Goal: Task Accomplishment & Management: Complete application form

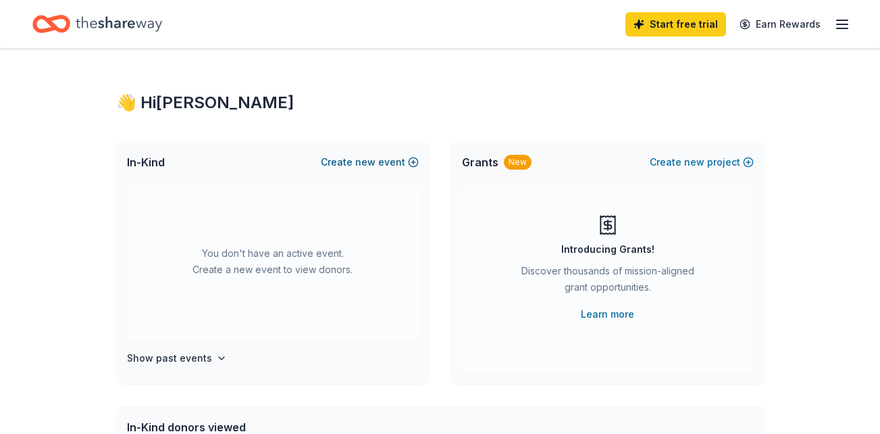
click at [367, 160] on span "new" at bounding box center [365, 162] width 20 height 16
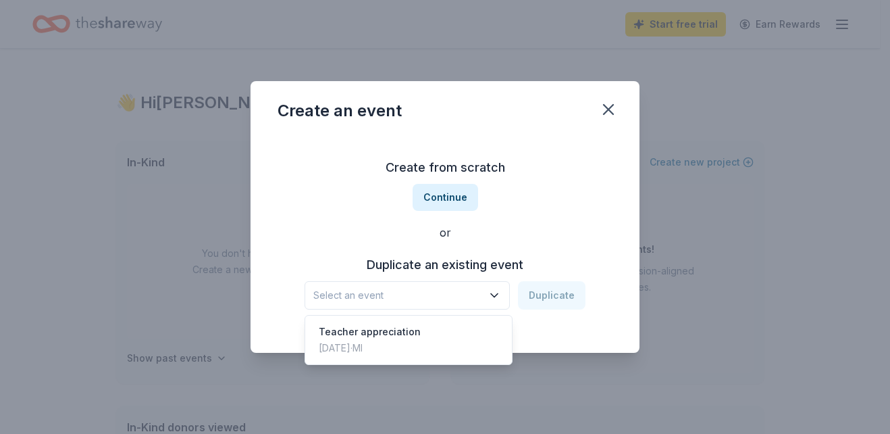
click at [501, 300] on icon "button" at bounding box center [495, 295] width 14 height 14
drag, startPoint x: 558, startPoint y: 218, endPoint x: 537, endPoint y: 217, distance: 21.7
click at [559, 217] on div "Create from scratch Continue or Duplicate an existing event Select an event Dup…" at bounding box center [445, 233] width 335 height 196
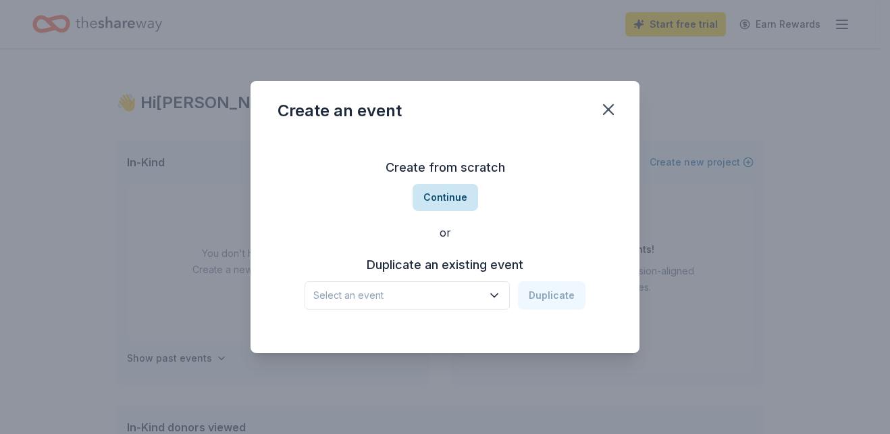
click at [459, 194] on button "Continue" at bounding box center [446, 197] width 66 height 27
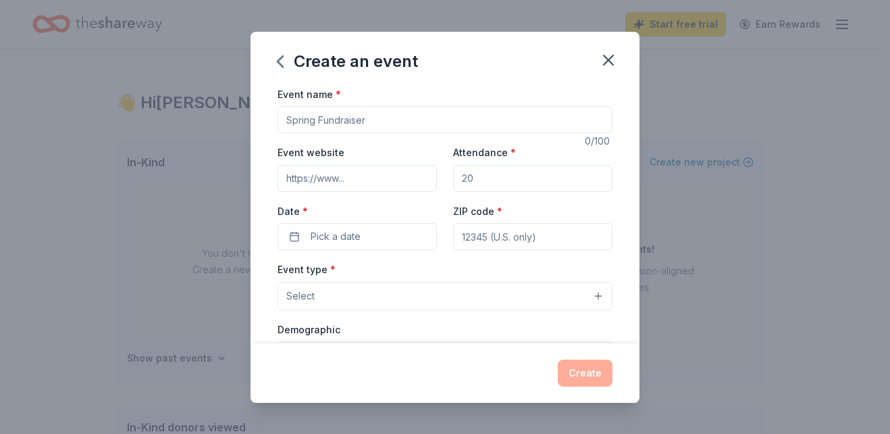
drag, startPoint x: 398, startPoint y: 122, endPoint x: 267, endPoint y: 119, distance: 131.0
click at [267, 119] on div "Event name * 0 /100 Event website Attendance * Date * Pick a date ZIP code * Ev…" at bounding box center [445, 214] width 389 height 257
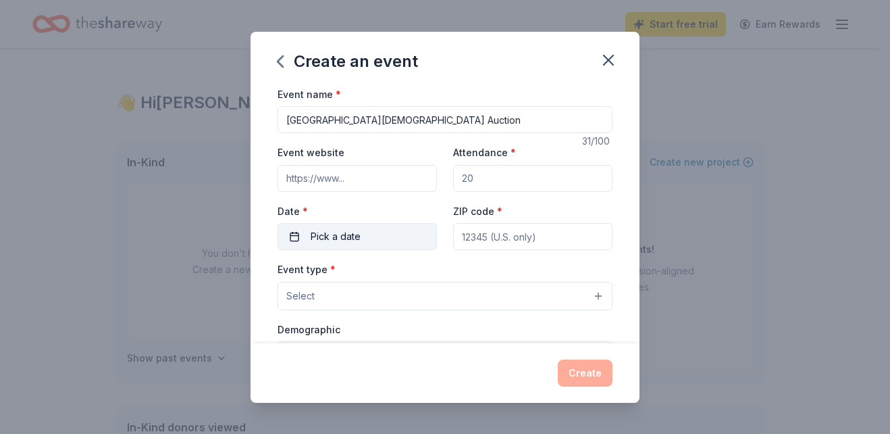
type input "[GEOGRAPHIC_DATA][DEMOGRAPHIC_DATA] Auction"
click at [337, 228] on span "Pick a date" at bounding box center [336, 236] width 50 height 16
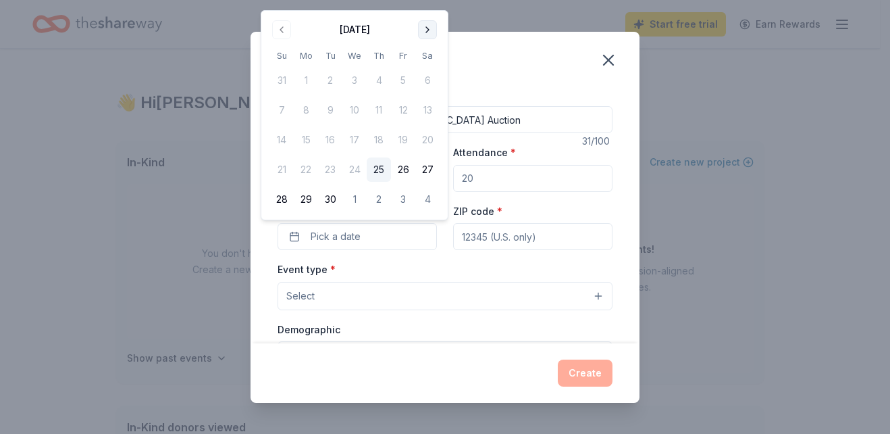
click at [425, 26] on button "Go to next month" at bounding box center [427, 29] width 19 height 19
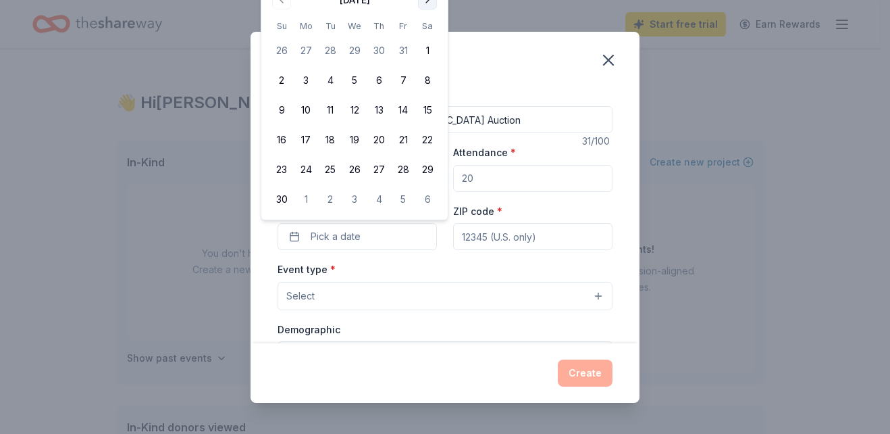
click at [425, 4] on button "Go to next month" at bounding box center [427, 0] width 19 height 19
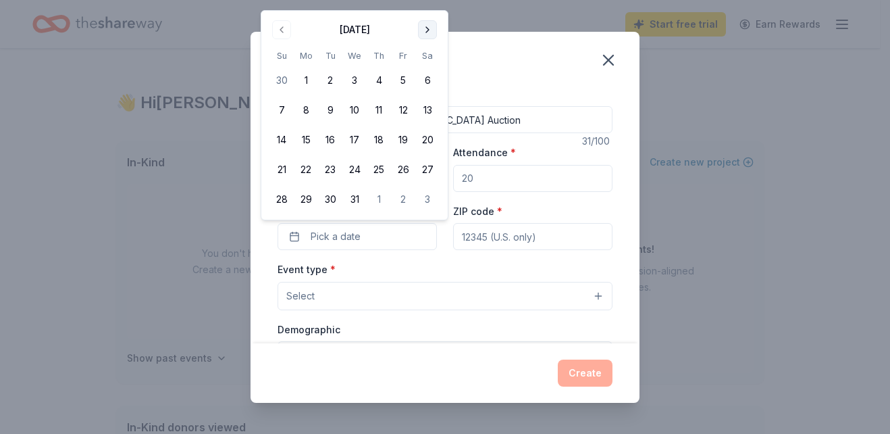
click at [432, 26] on button "Go to next month" at bounding box center [427, 29] width 19 height 19
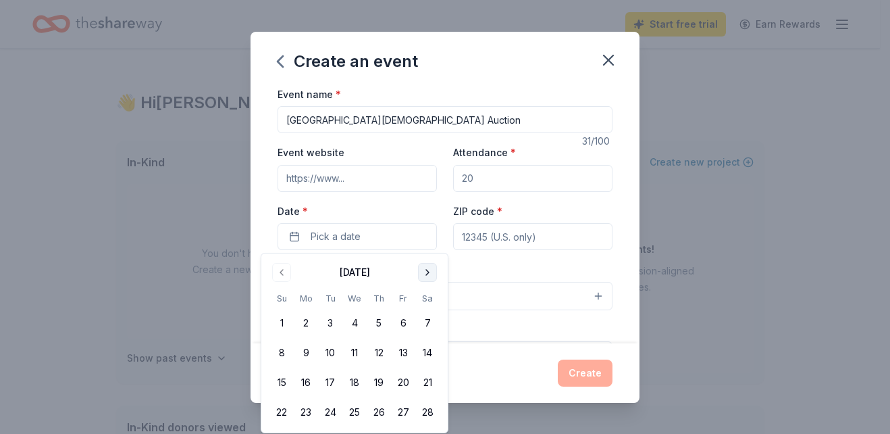
click at [420, 276] on button "Go to next month" at bounding box center [427, 272] width 19 height 19
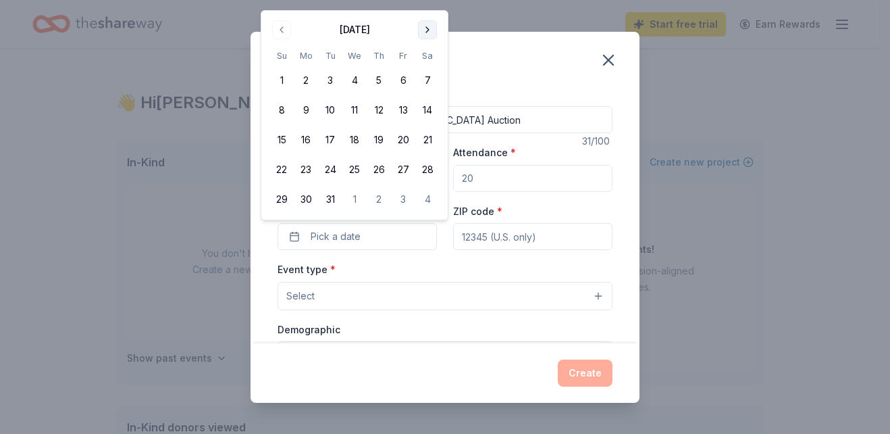
click at [430, 29] on button "Go to next month" at bounding box center [427, 29] width 19 height 19
click at [407, 141] on button "17" at bounding box center [403, 140] width 24 height 24
click at [525, 45] on div "Create an event" at bounding box center [445, 59] width 389 height 54
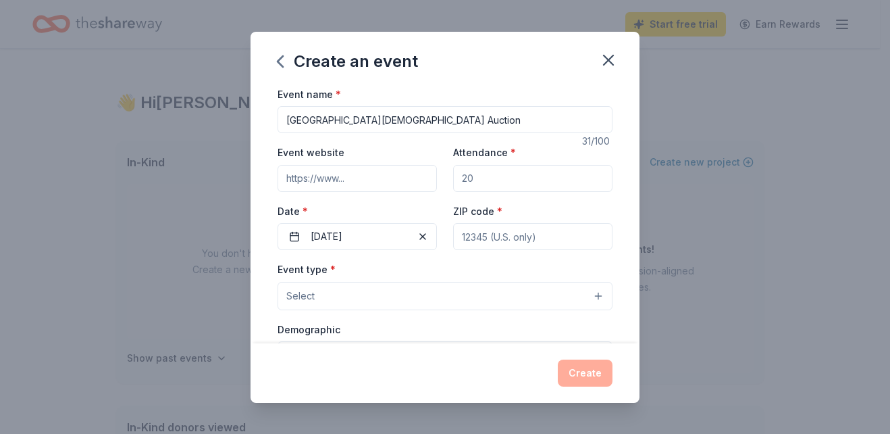
click at [521, 241] on input "ZIP code *" at bounding box center [532, 236] width 159 height 27
type input "48317"
click at [721, 200] on div "Create an event Event name * Trinity Lutheran School Auction 31 /100 Event webs…" at bounding box center [445, 217] width 890 height 434
click at [589, 298] on button "Select" at bounding box center [445, 296] width 335 height 28
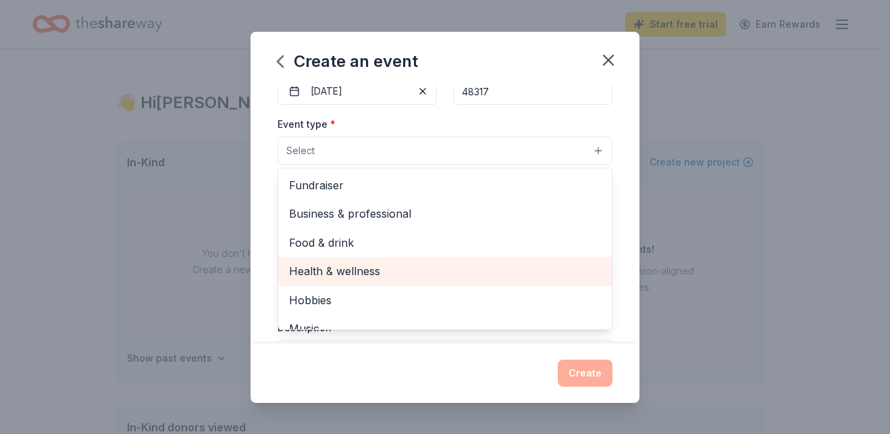
scroll to position [135, 0]
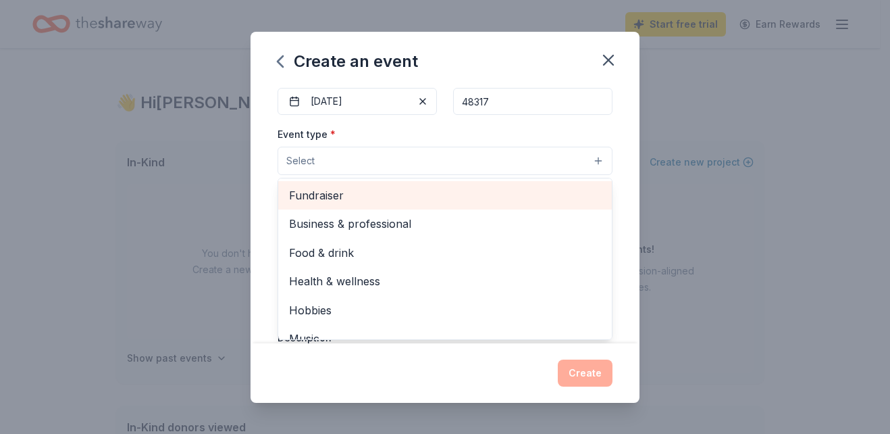
click at [368, 191] on span "Fundraiser" at bounding box center [445, 195] width 312 height 18
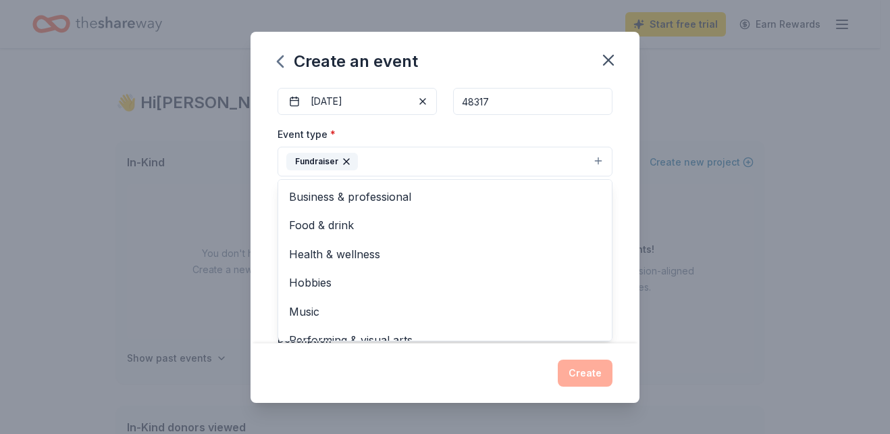
click at [569, 124] on div "Event name * Trinity Lutheran School Auction 31 /100 Event website Attendance *…" at bounding box center [445, 263] width 335 height 625
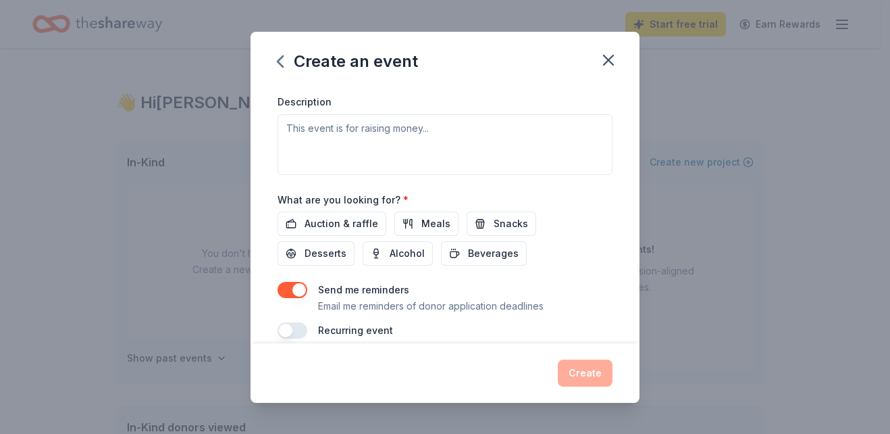
scroll to position [389, 0]
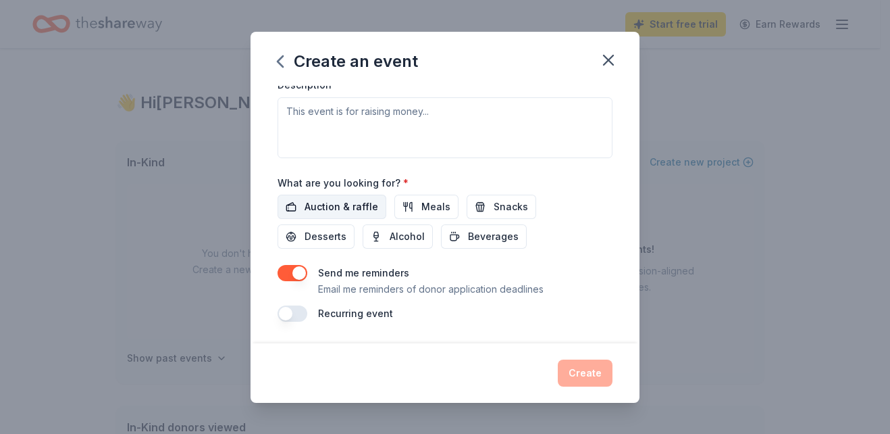
click at [319, 207] on span "Auction & raffle" at bounding box center [342, 207] width 74 height 16
click at [496, 207] on span "Snacks" at bounding box center [511, 207] width 34 height 16
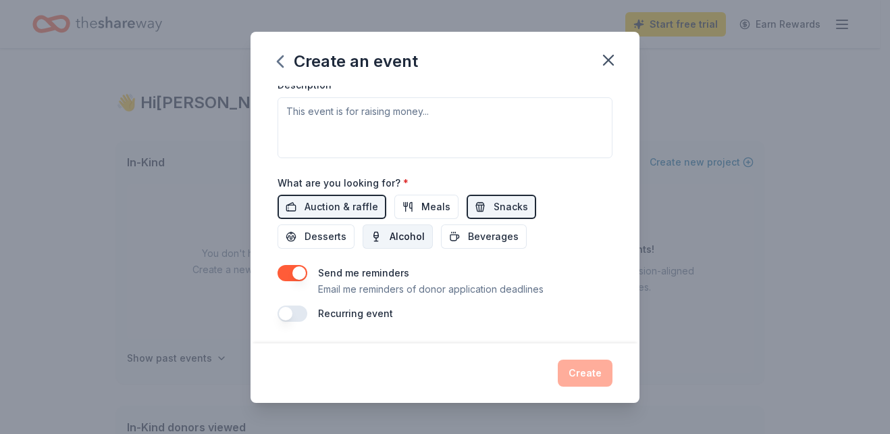
click at [409, 239] on span "Alcohol" at bounding box center [407, 236] width 35 height 16
click at [332, 239] on span "Desserts" at bounding box center [326, 236] width 42 height 16
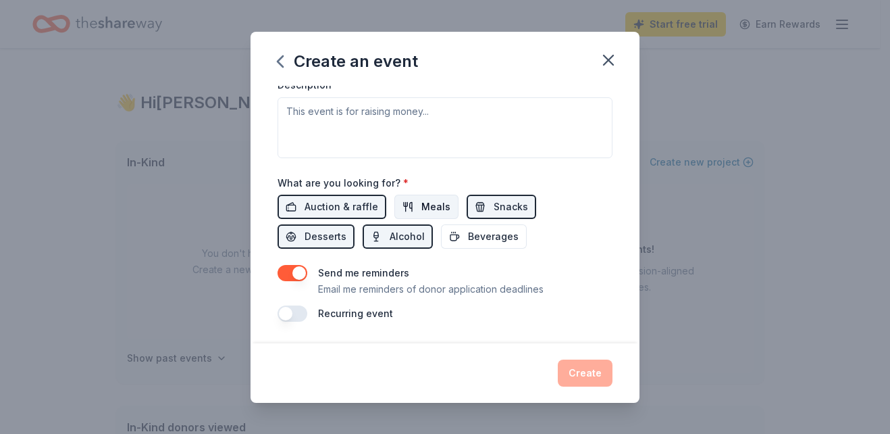
click at [434, 206] on span "Meals" at bounding box center [435, 207] width 29 height 16
click at [461, 234] on button "Beverages" at bounding box center [484, 236] width 86 height 24
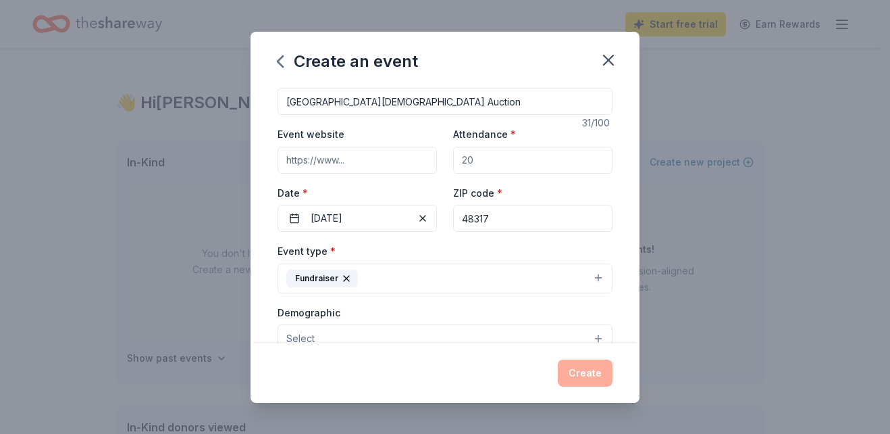
scroll to position [0, 0]
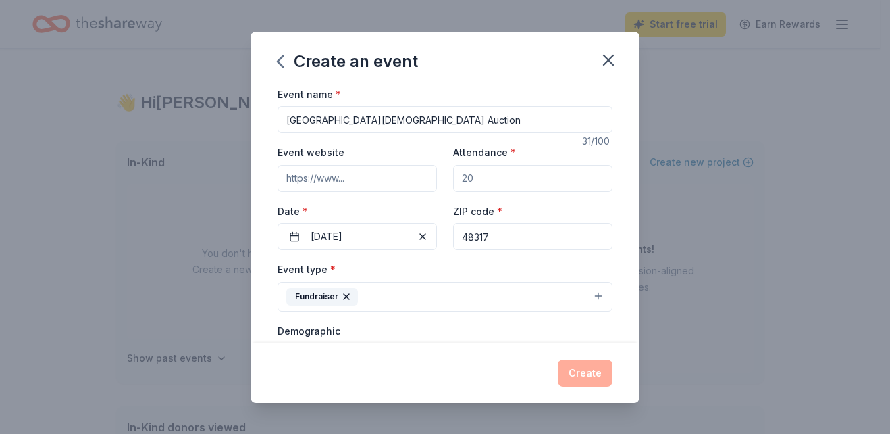
click at [487, 180] on input "Attendance *" at bounding box center [532, 178] width 159 height 27
type input "200"
click at [585, 199] on div "Event website Attendance * 200 Date * 04/17/2026 ZIP code * 48317" at bounding box center [445, 197] width 335 height 106
click at [585, 371] on button "Create" at bounding box center [585, 372] width 55 height 27
click at [595, 363] on div "Create" at bounding box center [445, 372] width 335 height 27
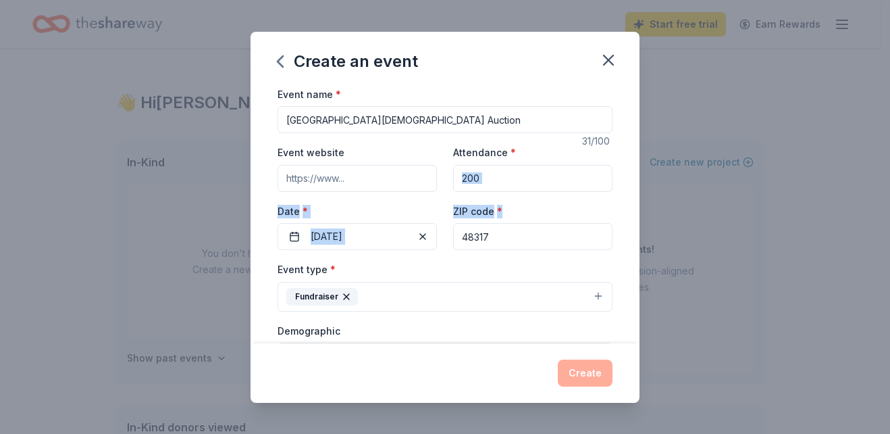
drag, startPoint x: 629, startPoint y: 167, endPoint x: 631, endPoint y: 203, distance: 35.9
click at [631, 203] on div "Event name * Trinity Lutheran School Auction 31 /100 Event website Attendance *…" at bounding box center [445, 214] width 389 height 257
click at [584, 206] on div "ZIP code * 48317" at bounding box center [532, 227] width 159 height 48
click at [606, 373] on div "Create" at bounding box center [445, 372] width 335 height 27
click at [608, 67] on icon "button" at bounding box center [608, 60] width 19 height 19
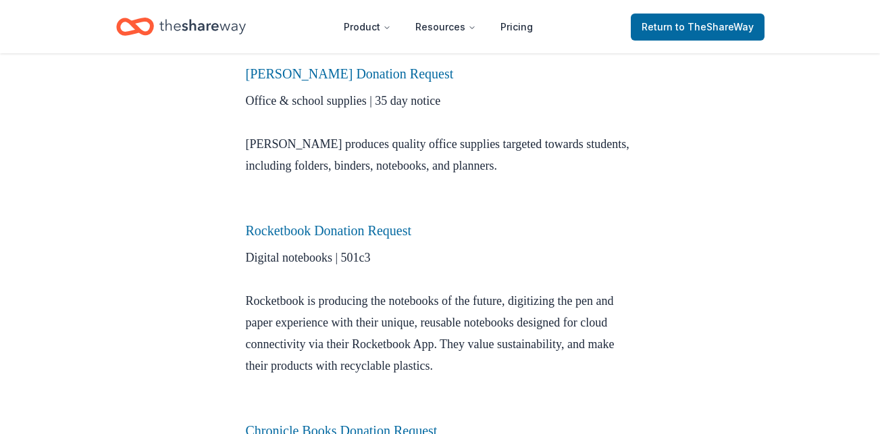
scroll to position [675, 0]
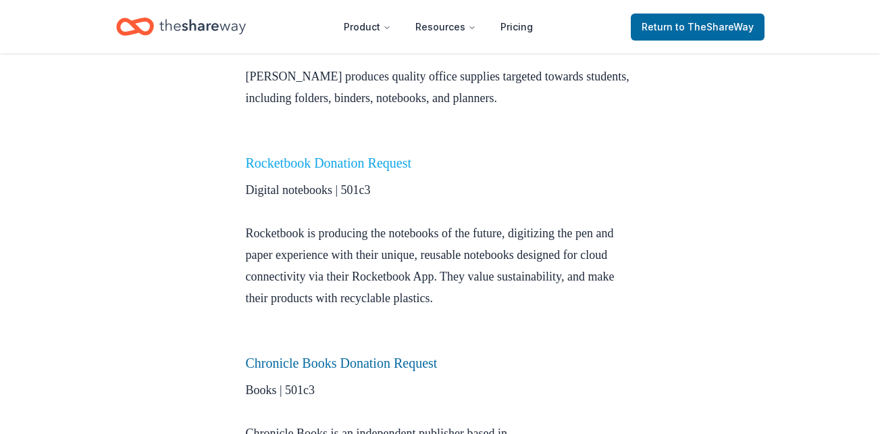
click at [359, 165] on link "Rocketbook Donation Request" at bounding box center [329, 162] width 166 height 15
click at [377, 158] on link "Rocketbook Donation Request" at bounding box center [329, 162] width 166 height 15
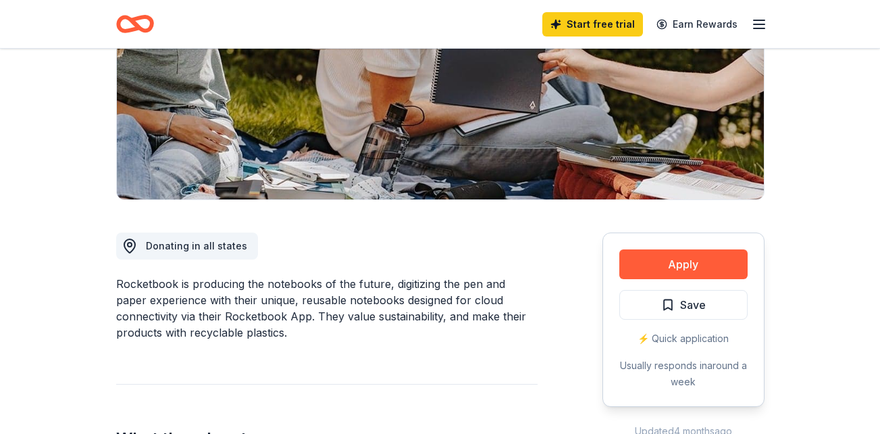
scroll to position [203, 0]
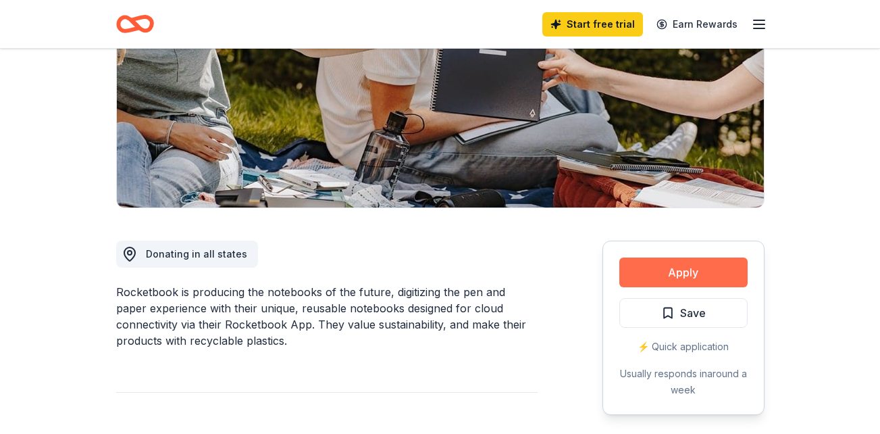
click at [710, 271] on button "Apply" at bounding box center [683, 272] width 128 height 30
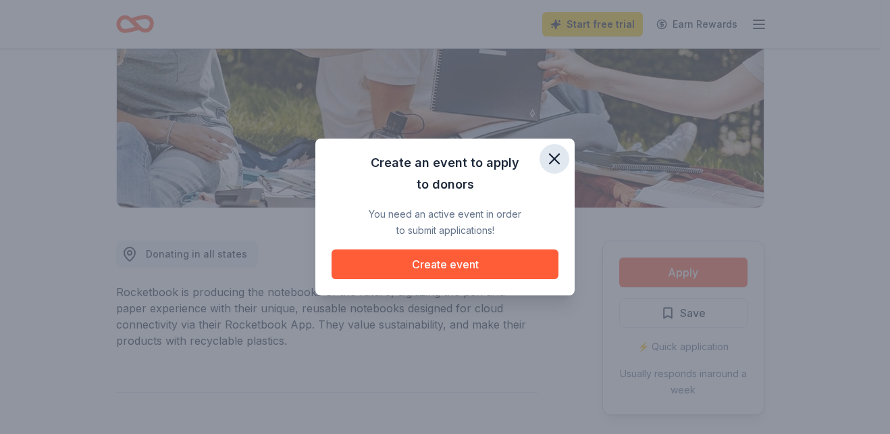
click at [565, 161] on button "button" at bounding box center [555, 159] width 30 height 30
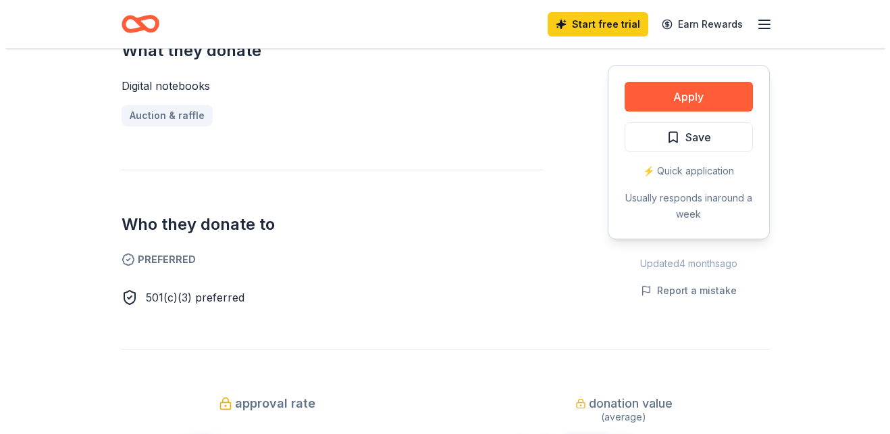
scroll to position [608, 0]
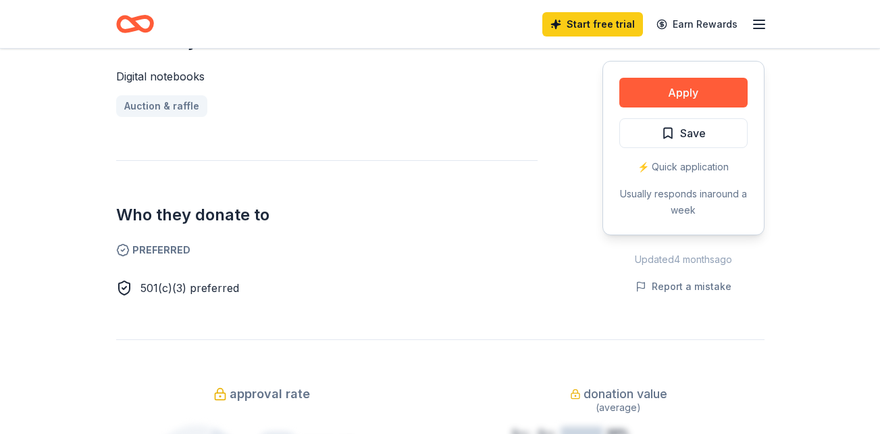
click at [679, 167] on div "⚡️ Quick application" at bounding box center [683, 167] width 128 height 16
click at [704, 96] on button "Apply" at bounding box center [683, 93] width 128 height 30
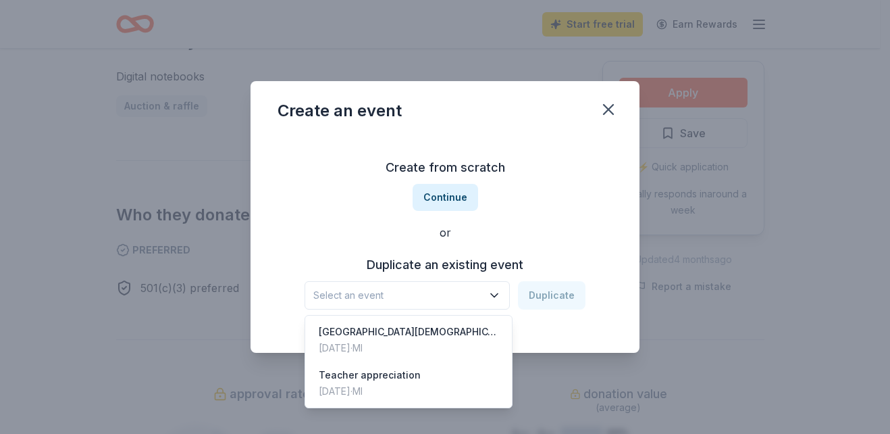
click at [504, 295] on button "Select an event" at bounding box center [407, 295] width 205 height 28
click at [407, 338] on div "Trinity Lutheran School Auction" at bounding box center [409, 331] width 180 height 16
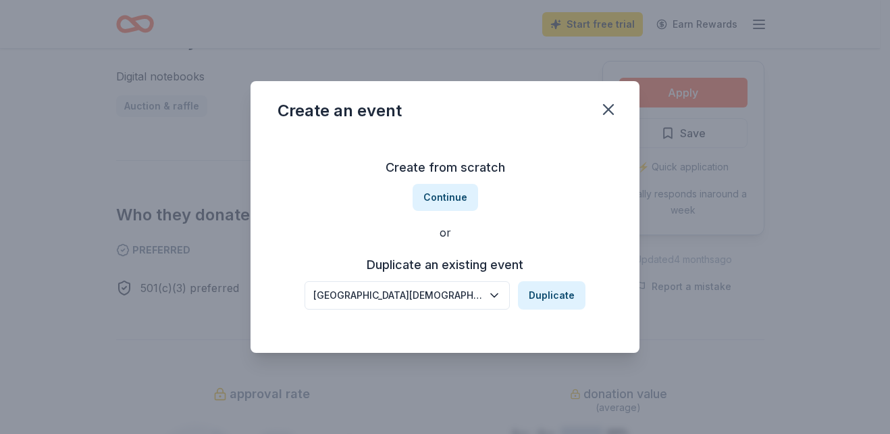
click at [546, 199] on div "Create from scratch Continue or Duplicate an existing event Trinity Lutheran Sc…" at bounding box center [445, 233] width 335 height 196
click at [579, 297] on button "Duplicate" at bounding box center [552, 295] width 68 height 28
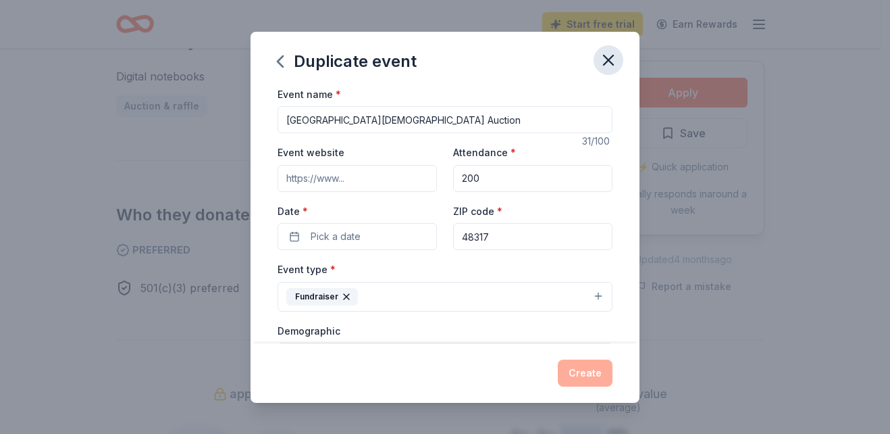
click at [610, 59] on icon "button" at bounding box center [608, 59] width 9 height 9
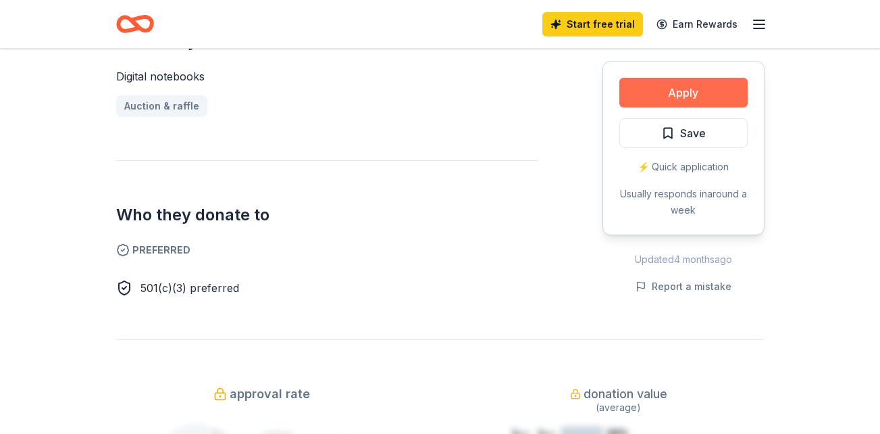
click at [676, 88] on button "Apply" at bounding box center [683, 93] width 128 height 30
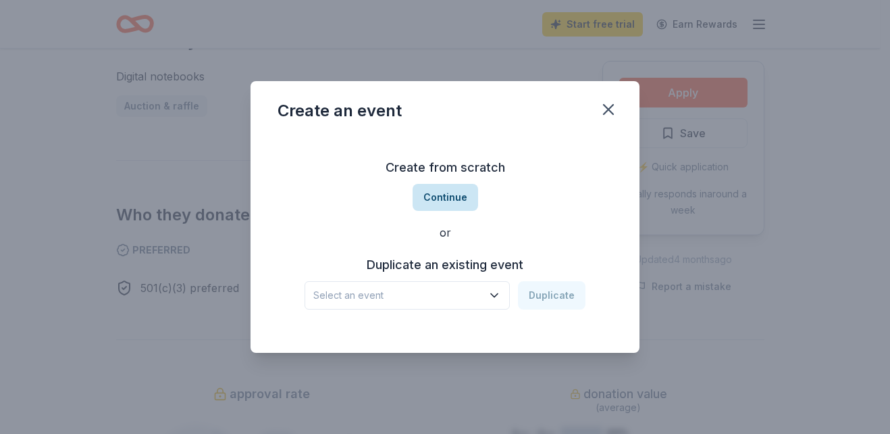
click at [448, 193] on button "Continue" at bounding box center [446, 197] width 66 height 27
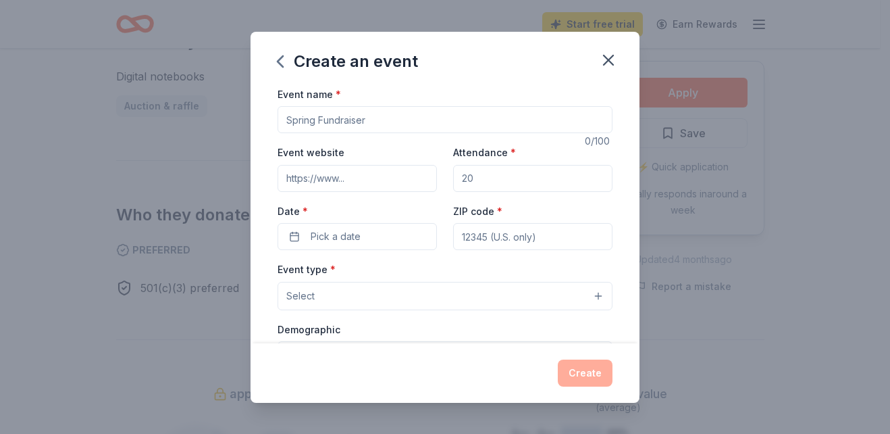
click at [582, 374] on div "Create" at bounding box center [445, 372] width 335 height 27
click at [610, 59] on icon "button" at bounding box center [608, 60] width 19 height 19
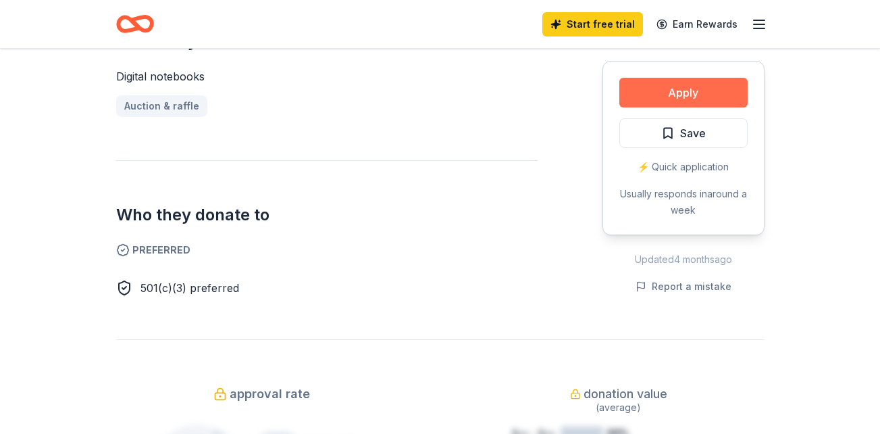
click at [652, 101] on button "Apply" at bounding box center [683, 93] width 128 height 30
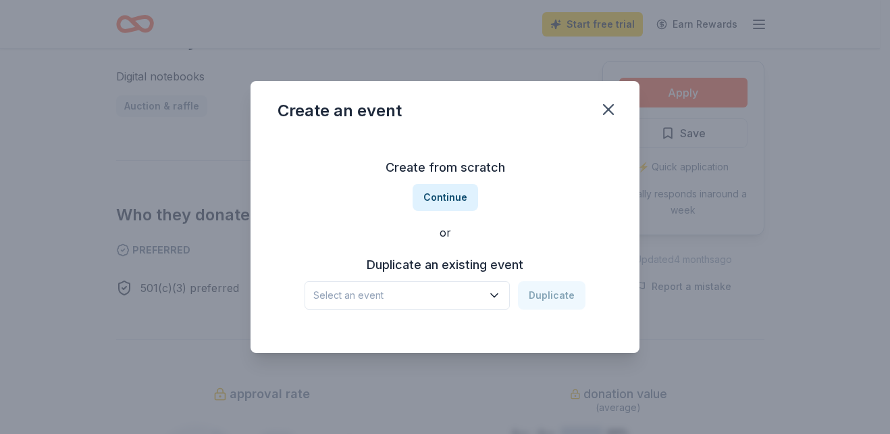
click at [501, 298] on icon "button" at bounding box center [495, 295] width 14 height 14
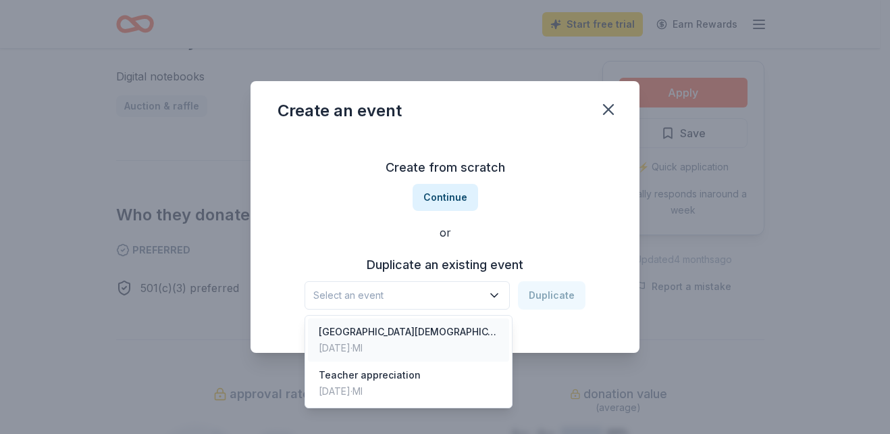
click at [428, 339] on div "Trinity Lutheran School Auction" at bounding box center [409, 331] width 180 height 16
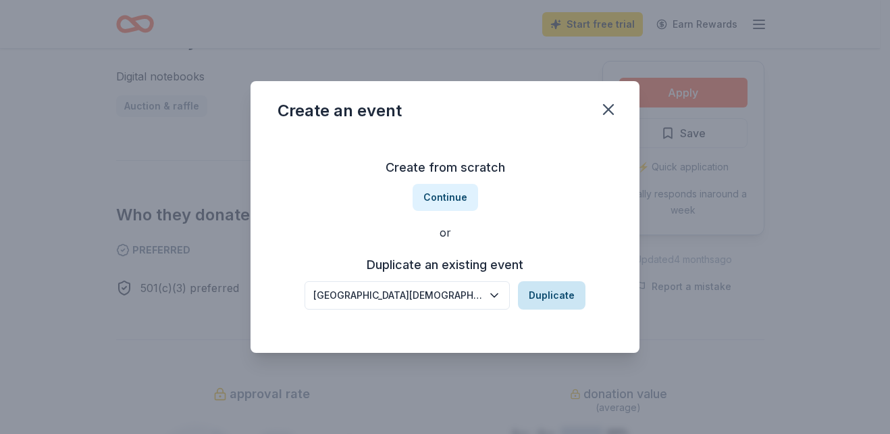
click at [539, 298] on button "Duplicate" at bounding box center [552, 295] width 68 height 28
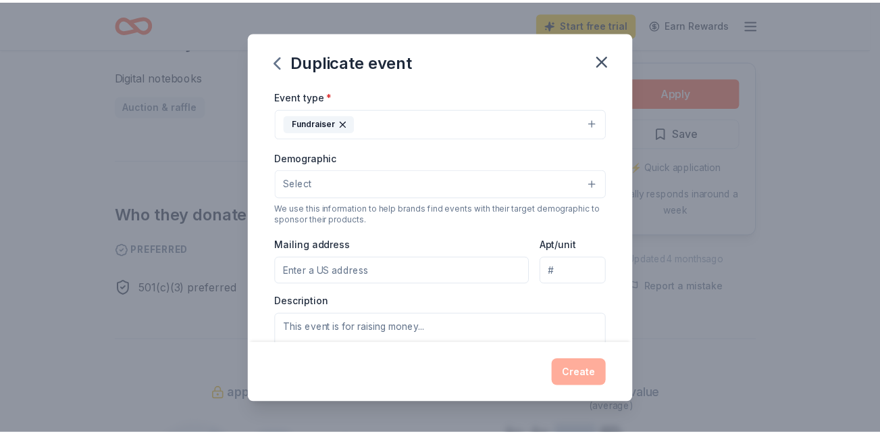
scroll to position [132, 0]
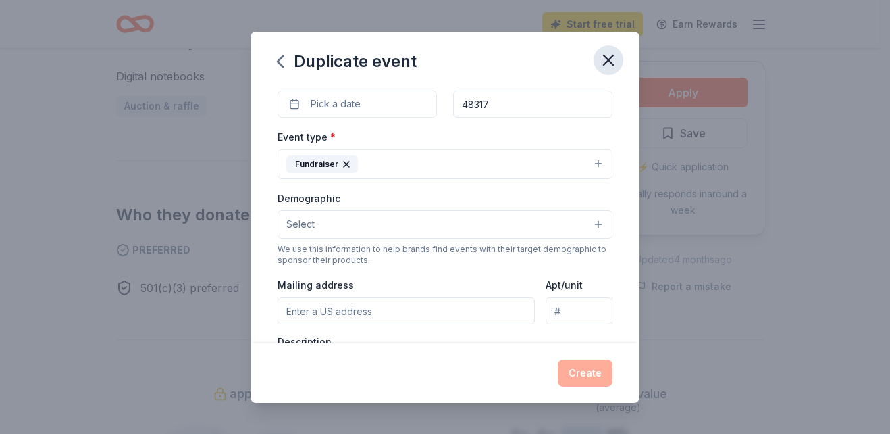
click at [611, 60] on icon "button" at bounding box center [608, 60] width 19 height 19
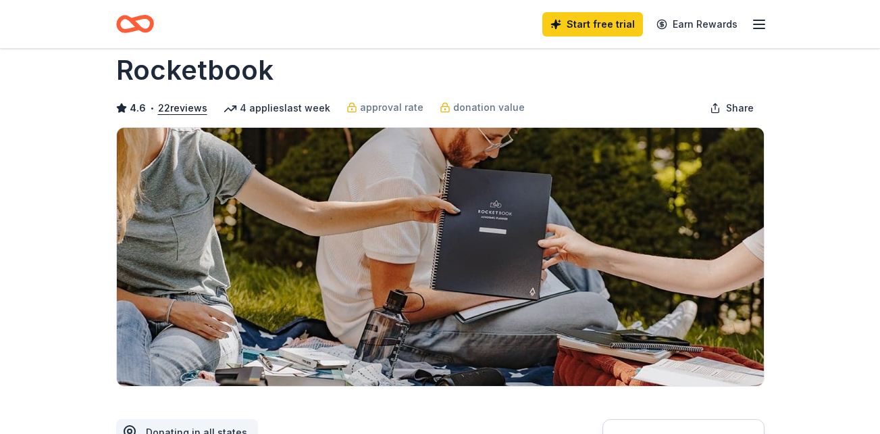
scroll to position [0, 0]
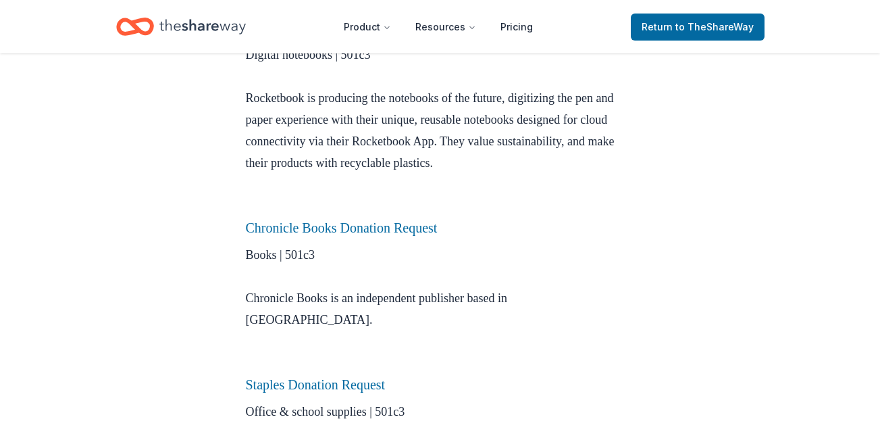
scroll to position [878, 0]
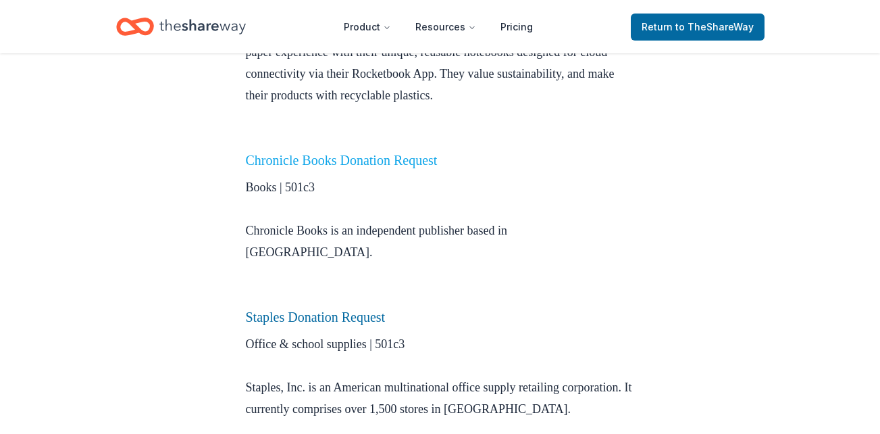
click at [327, 160] on link "Chronicle Books Donation Request" at bounding box center [342, 160] width 192 height 15
